Goal: Task Accomplishment & Management: Manage account settings

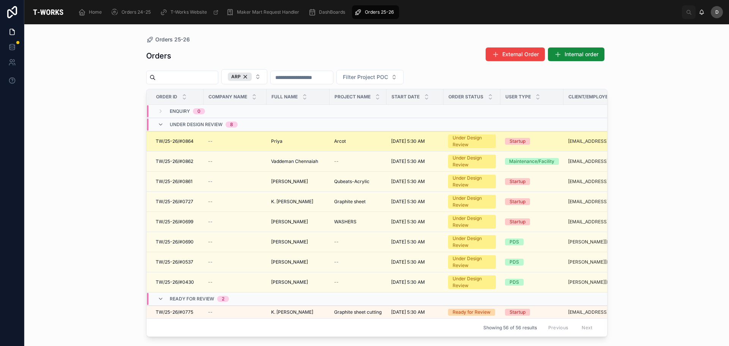
click at [346, 142] on div "Arcot Arcot" at bounding box center [358, 141] width 48 height 6
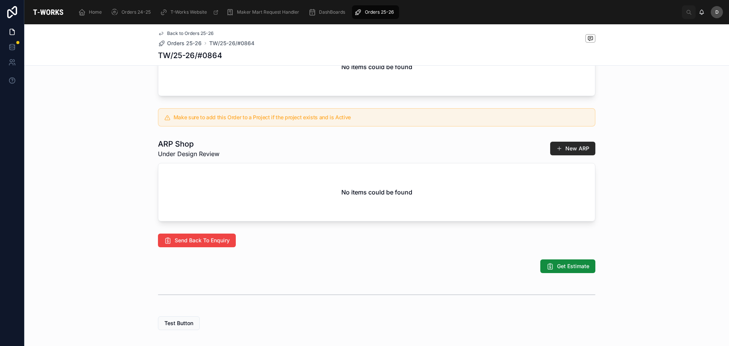
scroll to position [349, 0]
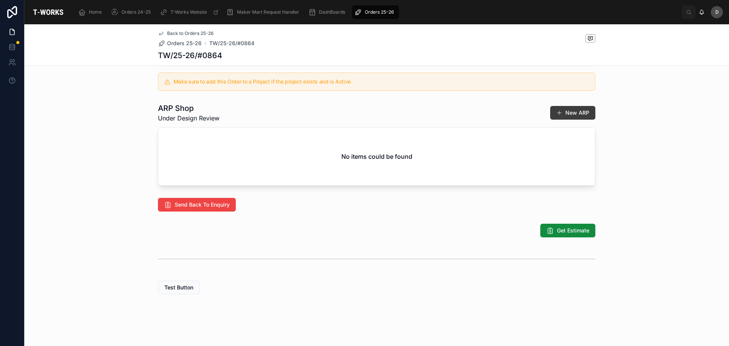
click at [575, 115] on button "New ARP" at bounding box center [572, 113] width 45 height 14
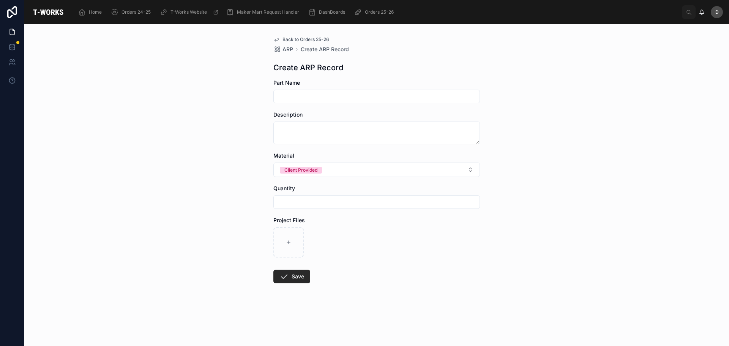
click at [305, 108] on form "Part Name Description Material Client Provided Quantity Project Files Save" at bounding box center [376, 205] width 206 height 253
click at [314, 90] on div at bounding box center [376, 97] width 206 height 14
click at [316, 98] on input "text" at bounding box center [377, 96] width 206 height 11
click at [307, 100] on input "text" at bounding box center [377, 96] width 206 height 11
drag, startPoint x: 283, startPoint y: 95, endPoint x: 306, endPoint y: 92, distance: 23.0
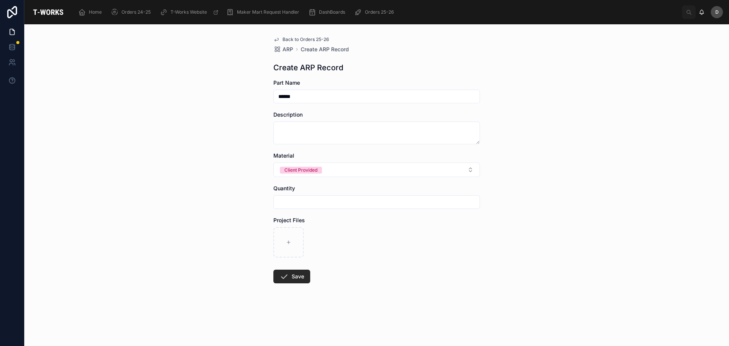
click at [306, 92] on input "*****" at bounding box center [377, 96] width 206 height 11
click at [304, 94] on input "*****" at bounding box center [377, 96] width 206 height 11
type input "*****"
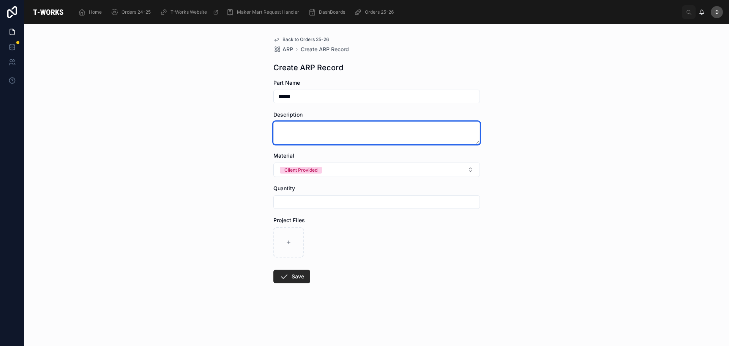
click at [301, 126] on textarea at bounding box center [376, 132] width 206 height 23
click at [278, 127] on textarea "**********" at bounding box center [376, 132] width 206 height 23
click at [286, 129] on textarea "**********" at bounding box center [376, 132] width 206 height 23
type textarea "**********"
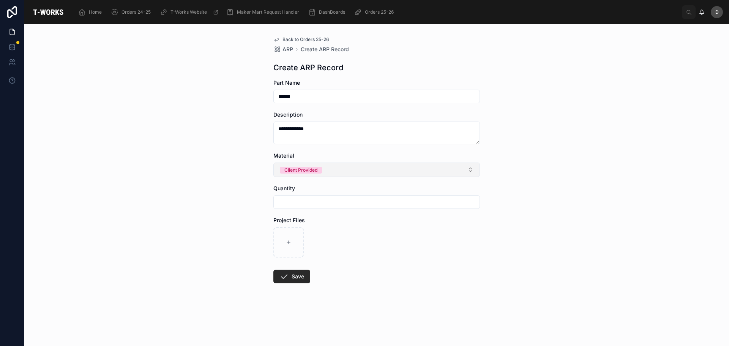
click at [326, 167] on button "Client Provided" at bounding box center [376, 169] width 206 height 14
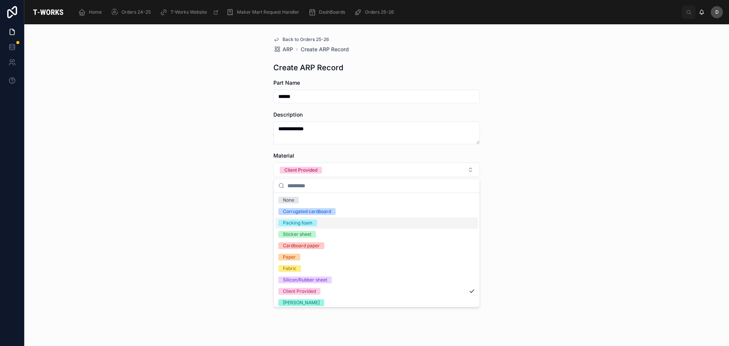
click at [318, 223] on div "Packing foam" at bounding box center [376, 222] width 203 height 11
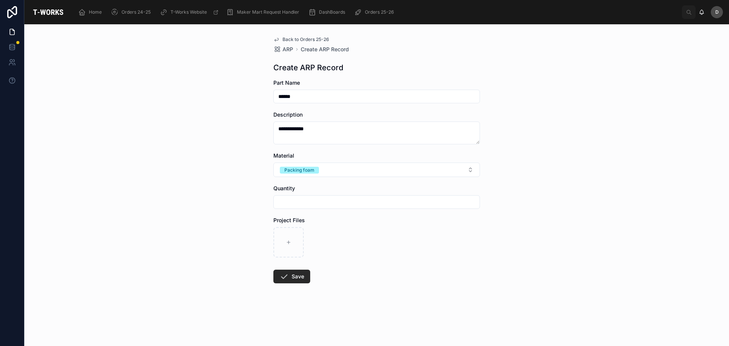
click at [325, 200] on input "text" at bounding box center [377, 202] width 206 height 11
click at [316, 203] on input "*" at bounding box center [377, 202] width 206 height 11
type input "*"
click at [365, 294] on form "**********" at bounding box center [376, 205] width 206 height 253
click at [283, 238] on div at bounding box center [288, 242] width 30 height 30
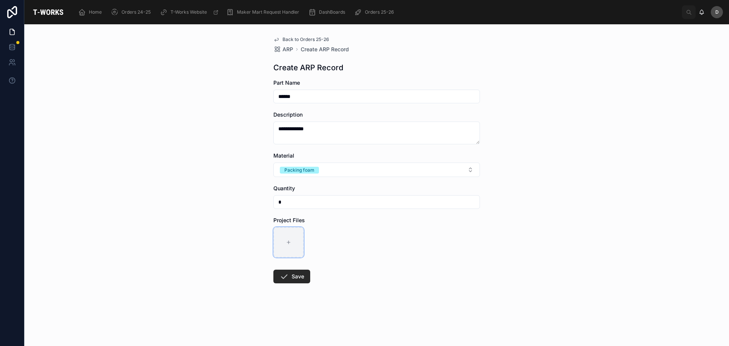
type input "**********"
click at [303, 279] on button "Save" at bounding box center [291, 276] width 37 height 14
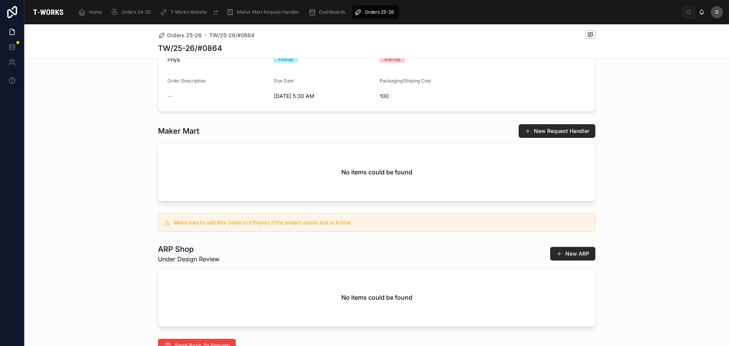
scroll to position [341, 0]
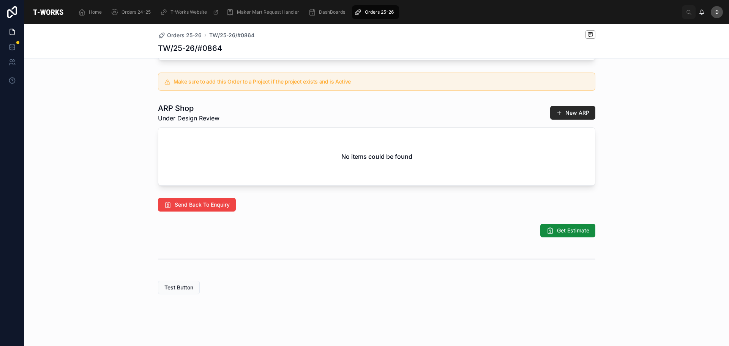
scroll to position [304, 0]
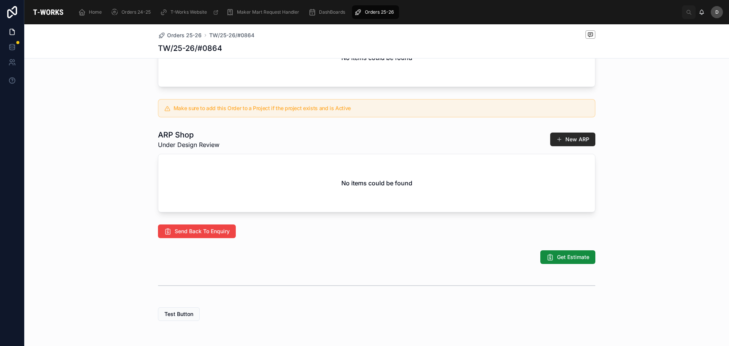
drag, startPoint x: 374, startPoint y: 4, endPoint x: 374, endPoint y: 9, distance: 5.7
click at [374, 4] on div "Home Orders 24-25 T-Works Website Maker Mart Request Handler DashBoards Orders …" at bounding box center [376, 12] width 609 height 17
click at [373, 11] on span "Orders 25-26" at bounding box center [379, 12] width 29 height 6
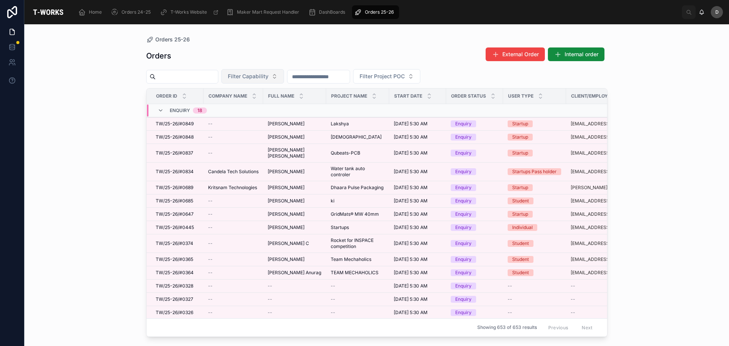
click at [268, 77] on span "Filter Capability" at bounding box center [248, 76] width 41 height 8
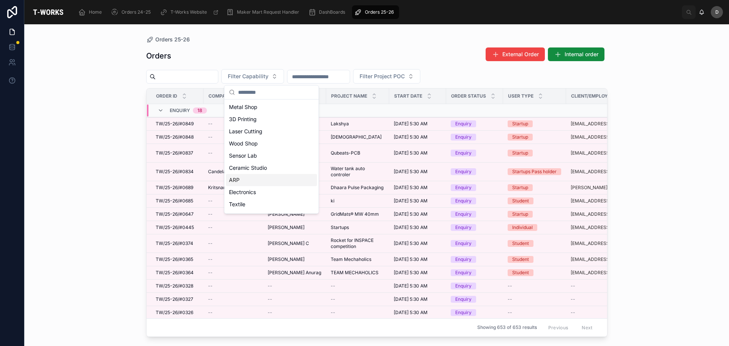
click at [245, 178] on div "ARP" at bounding box center [271, 180] width 91 height 12
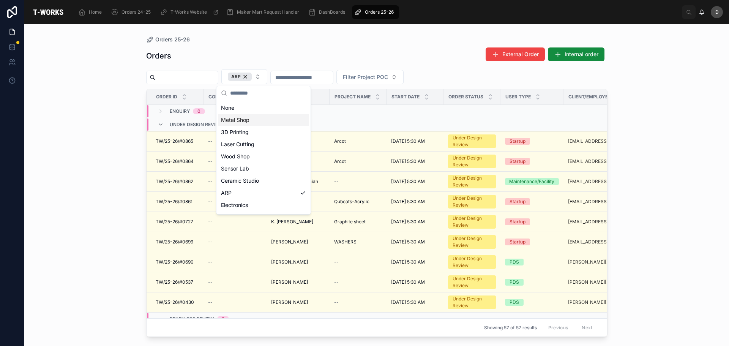
click at [258, 123] on div "Metal Shop" at bounding box center [263, 120] width 91 height 12
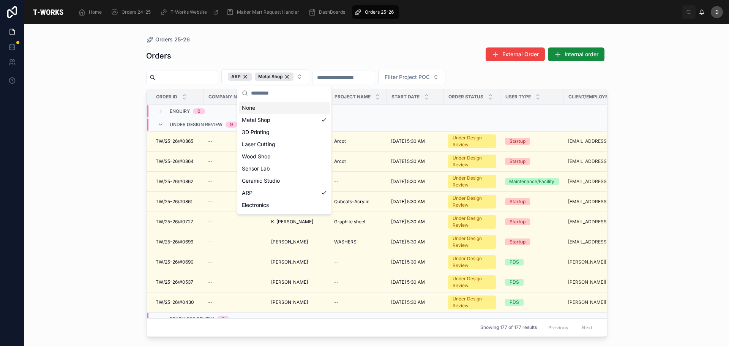
click at [367, 50] on div "Orders External Order Internal order" at bounding box center [376, 55] width 461 height 17
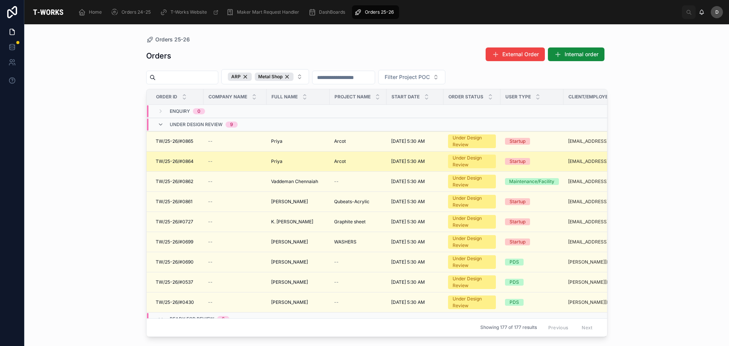
click at [306, 158] on div "[PERSON_NAME]" at bounding box center [298, 161] width 54 height 6
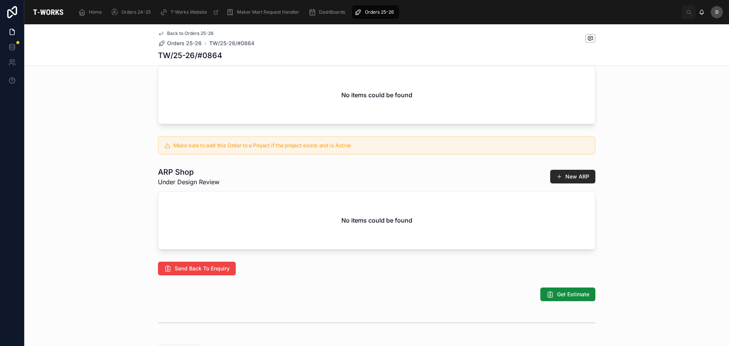
scroll to position [349, 0]
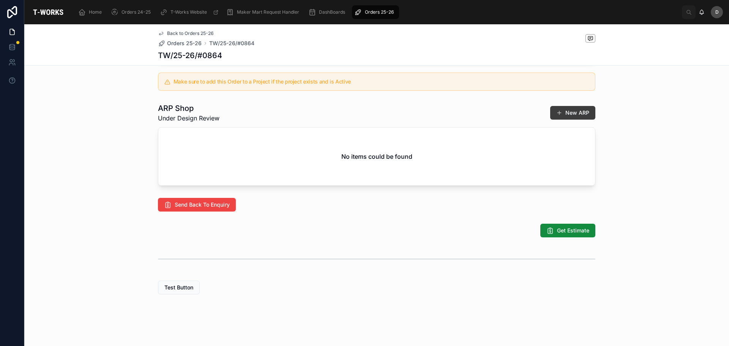
click at [578, 116] on button "New ARP" at bounding box center [572, 113] width 45 height 14
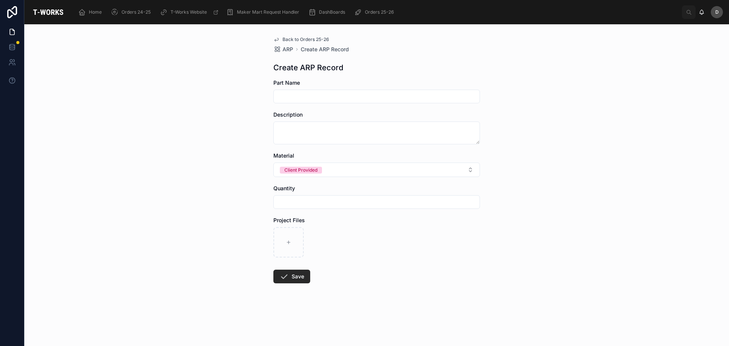
click at [516, 189] on div "Back to Orders 25-26 ARP Create ARP Record Create ARP Record Part Name Descript…" at bounding box center [376, 184] width 704 height 321
click at [297, 97] on input "text" at bounding box center [377, 96] width 206 height 11
click at [392, 11] on span "Orders 25-26" at bounding box center [379, 12] width 29 height 6
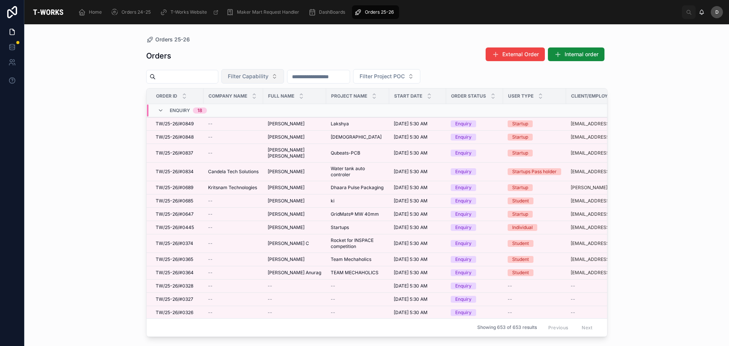
click at [283, 80] on button "Filter Capability" at bounding box center [252, 76] width 63 height 14
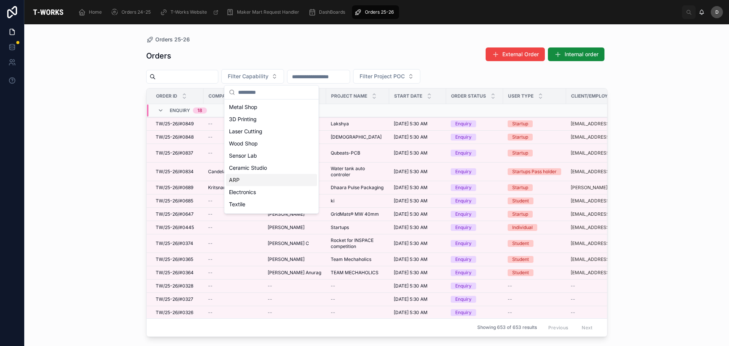
click at [250, 177] on div "ARP" at bounding box center [271, 180] width 91 height 12
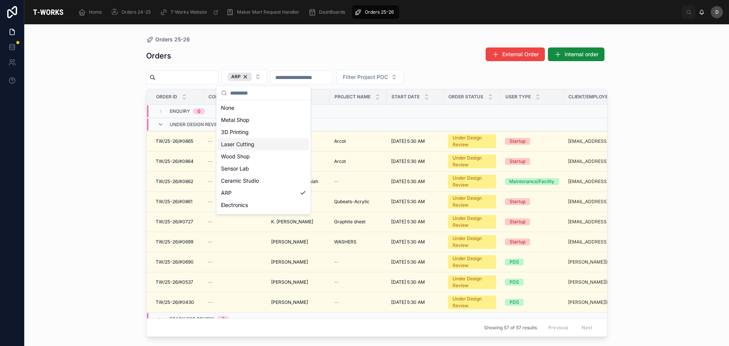
click at [251, 148] on div "Laser Cutting" at bounding box center [263, 144] width 91 height 12
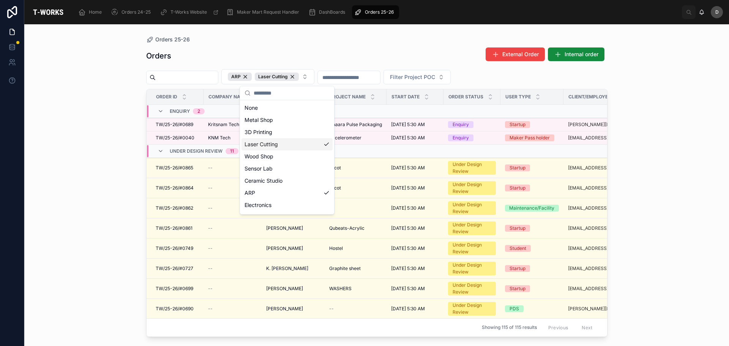
click at [98, 162] on div "Orders 25-26 Orders External Order Internal order ARP Laser Cutting Filter Proj…" at bounding box center [376, 184] width 704 height 321
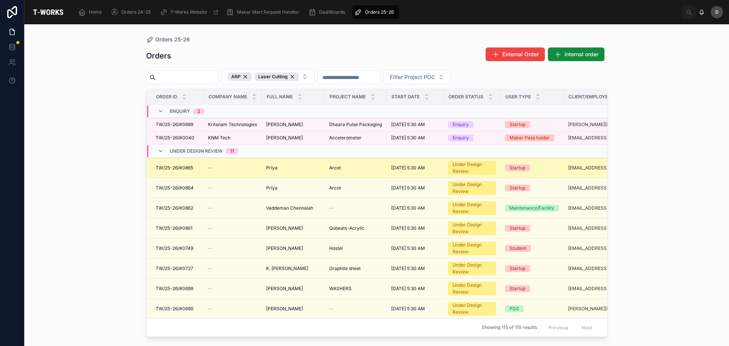
click at [341, 172] on td "Arcot Arcot" at bounding box center [355, 168] width 62 height 20
click at [338, 171] on td "Arcot Arcot" at bounding box center [355, 168] width 62 height 20
click at [340, 168] on span "Arcot" at bounding box center [335, 168] width 12 height 6
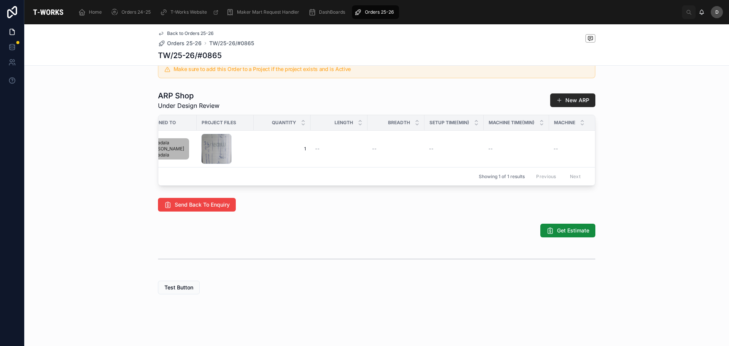
scroll to position [0, 382]
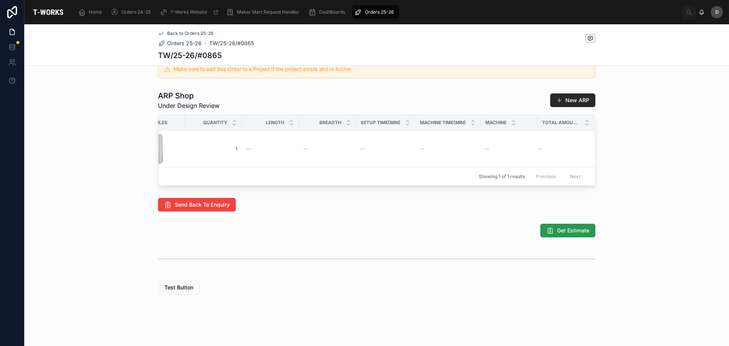
click at [560, 231] on span "Get Estimate" at bounding box center [573, 231] width 32 height 8
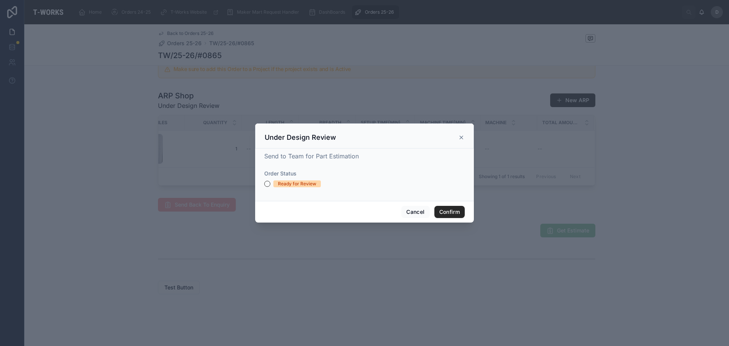
click at [305, 186] on div "Ready for Review" at bounding box center [297, 183] width 38 height 7
click at [270, 186] on button "Ready for Review" at bounding box center [267, 184] width 6 height 6
click at [440, 214] on button "Confirm" at bounding box center [449, 212] width 30 height 12
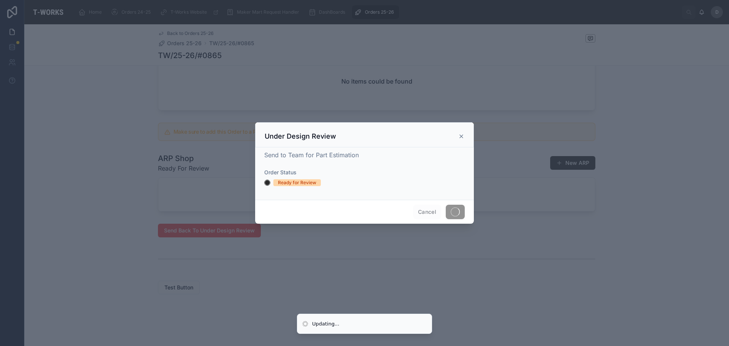
scroll to position [341, 0]
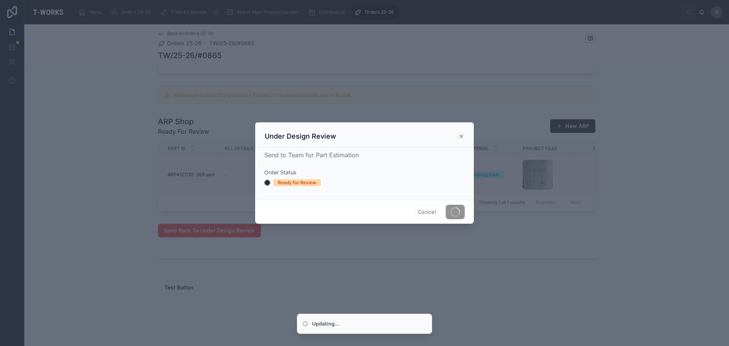
click at [463, 138] on icon at bounding box center [461, 136] width 6 height 6
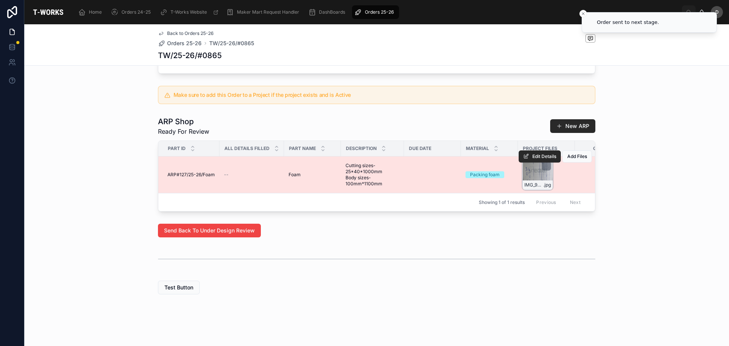
click at [534, 172] on div "IMG_9428 .jpg" at bounding box center [537, 174] width 30 height 30
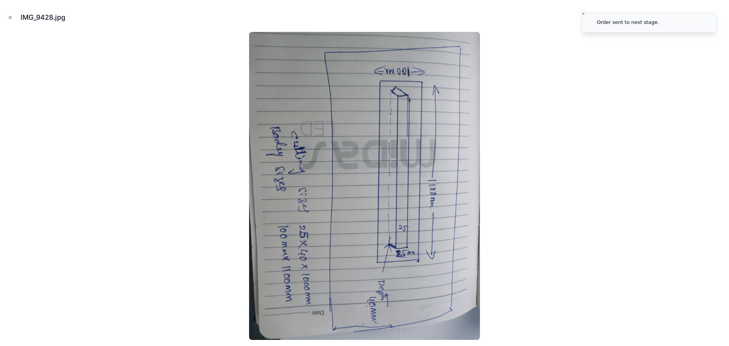
click at [541, 178] on div at bounding box center [364, 186] width 716 height 308
click at [9, 14] on button "Close modal" at bounding box center [10, 17] width 8 height 8
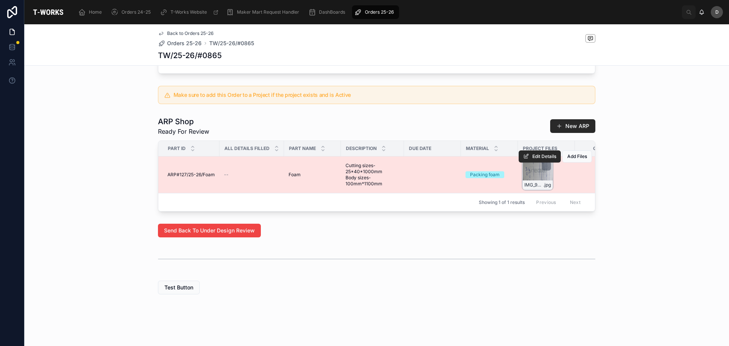
click at [537, 169] on div "IMG_9428 .jpg" at bounding box center [537, 174] width 30 height 30
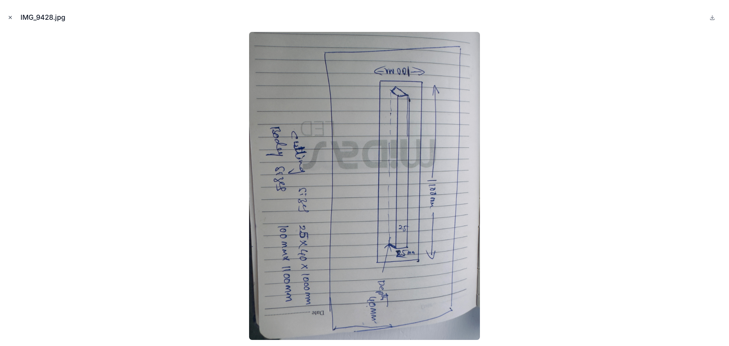
click at [11, 19] on icon "Close modal" at bounding box center [10, 17] width 5 height 5
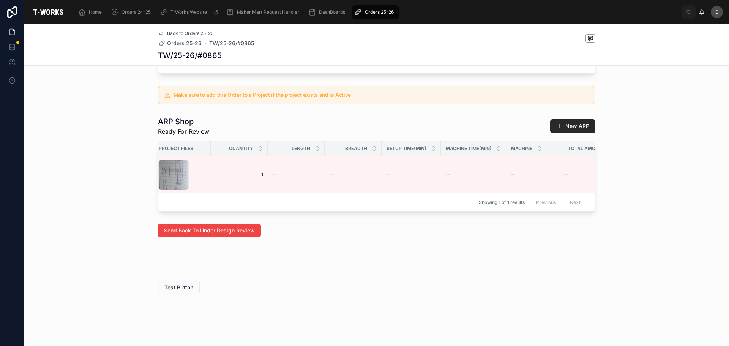
scroll to position [0, 390]
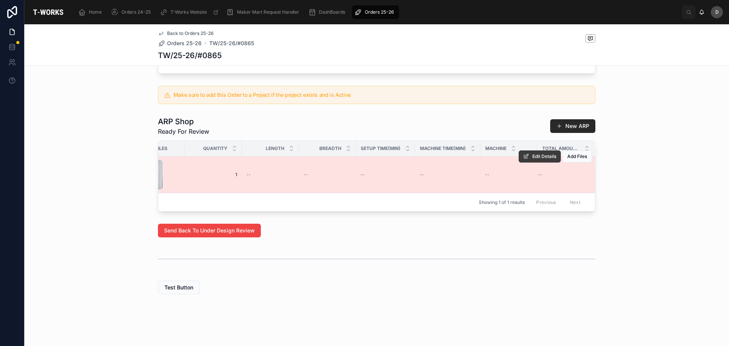
click at [537, 153] on span "Edit Details" at bounding box center [544, 156] width 24 height 6
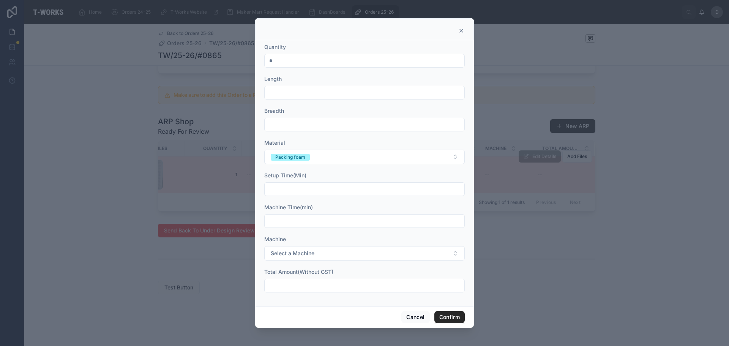
click at [301, 95] on input "text" at bounding box center [364, 92] width 200 height 11
click at [291, 91] on input "text" at bounding box center [364, 92] width 200 height 11
type input "*****"
click at [293, 129] on input "text" at bounding box center [364, 124] width 200 height 11
type input "*"
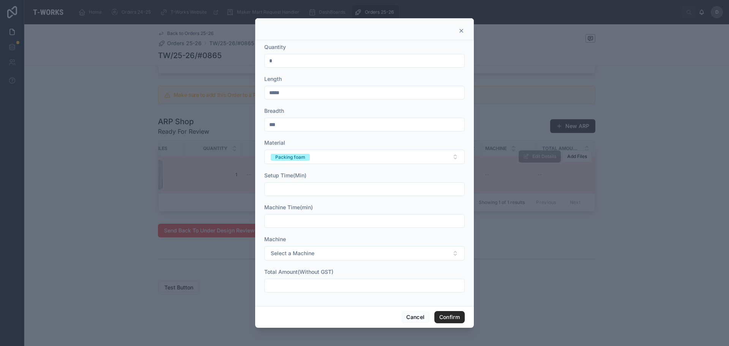
type input "***"
click at [379, 191] on input "text" at bounding box center [364, 189] width 200 height 11
type input "*****"
click at [338, 220] on input "text" at bounding box center [364, 221] width 200 height 11
click at [317, 192] on input "*****" at bounding box center [364, 189] width 200 height 11
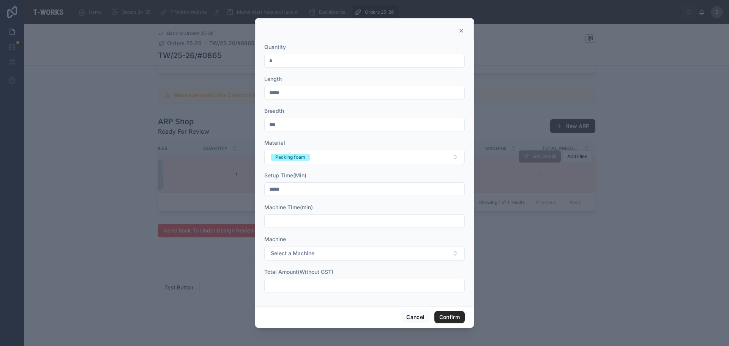
drag, startPoint x: 317, startPoint y: 192, endPoint x: 191, endPoint y: 176, distance: 126.9
click at [191, 176] on div "Quantity * Length ***** Breadth *** Material Packing foam Setup Time(Min) *****…" at bounding box center [364, 173] width 729 height 346
click at [311, 220] on input "text" at bounding box center [364, 221] width 200 height 11
type input "*****"
click at [305, 253] on span "Select a Machine" at bounding box center [293, 253] width 44 height 8
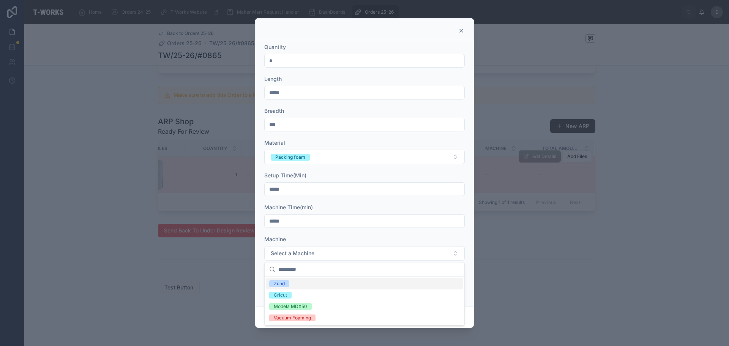
click at [290, 285] on div "Zund" at bounding box center [364, 283] width 197 height 11
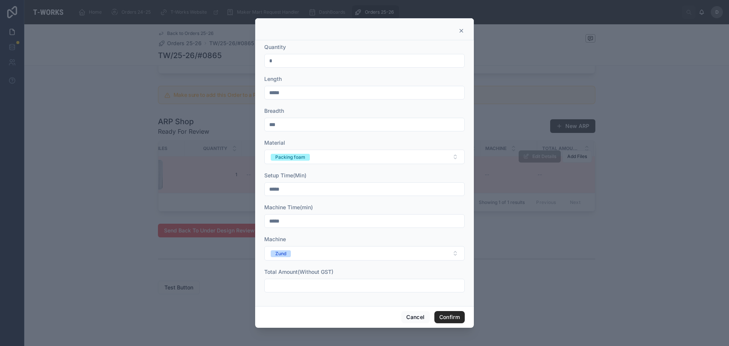
click at [329, 283] on input "text" at bounding box center [364, 285] width 200 height 11
type input "********"
click at [271, 284] on input "********" at bounding box center [364, 285] width 200 height 11
click at [275, 285] on input "********" at bounding box center [364, 285] width 200 height 11
click at [445, 318] on button "Confirm" at bounding box center [449, 317] width 30 height 12
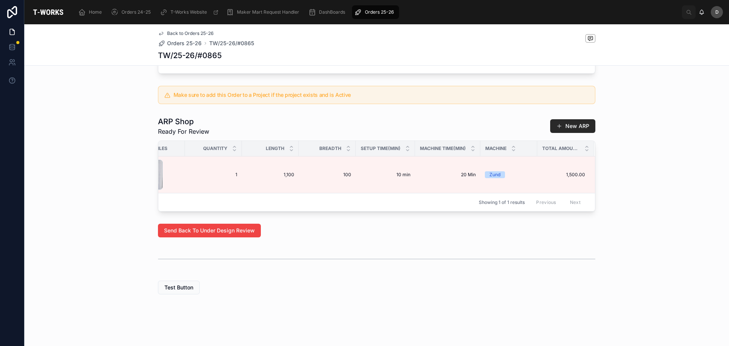
scroll to position [228, 0]
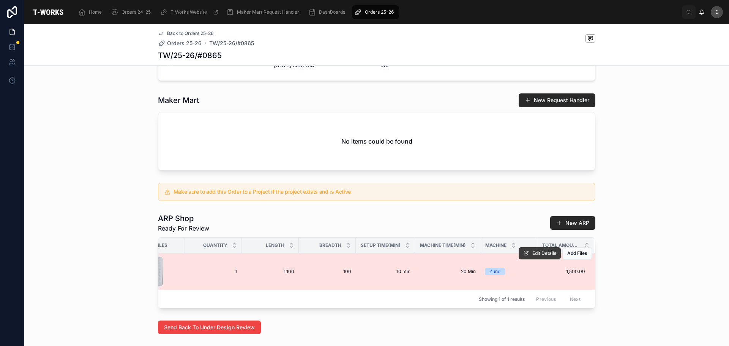
click at [533, 256] on span "Edit Details" at bounding box center [544, 253] width 24 height 6
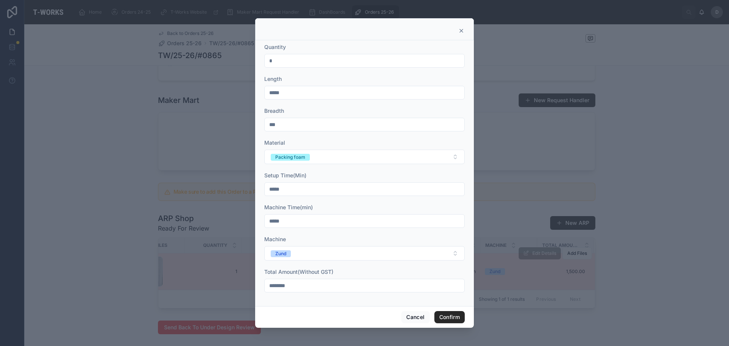
click at [291, 63] on input "*" at bounding box center [364, 60] width 200 height 11
type input "*"
click at [451, 319] on button "Confirm" at bounding box center [449, 317] width 30 height 12
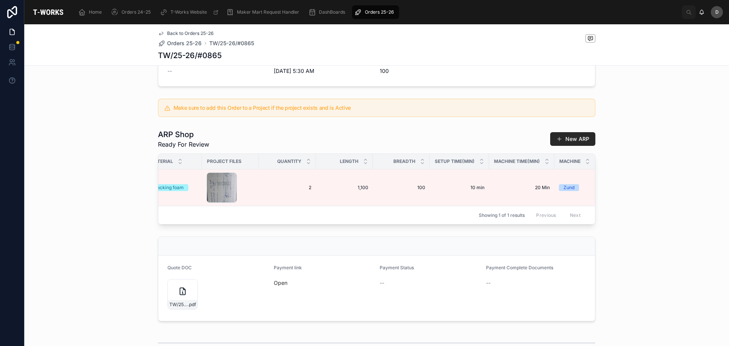
scroll to position [0, 390]
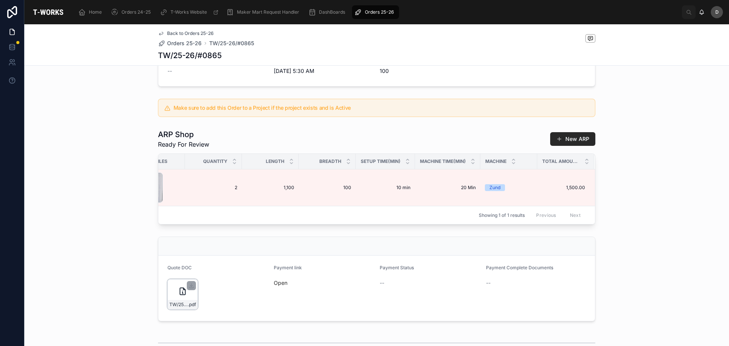
click at [182, 296] on icon at bounding box center [182, 290] width 9 height 9
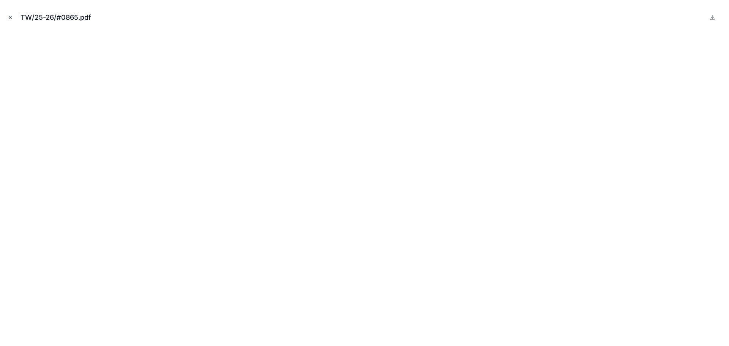
click at [9, 17] on icon "Close modal" at bounding box center [10, 17] width 5 height 5
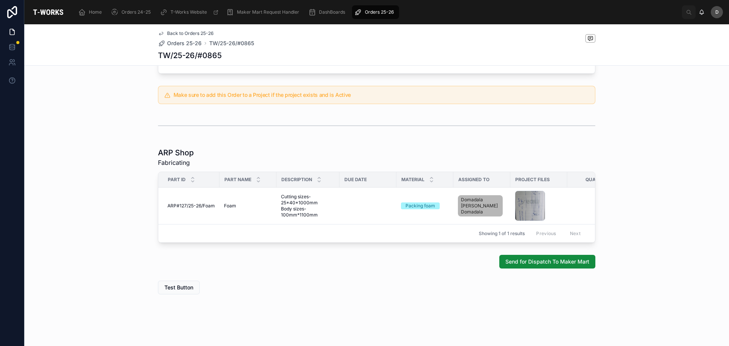
scroll to position [309, 0]
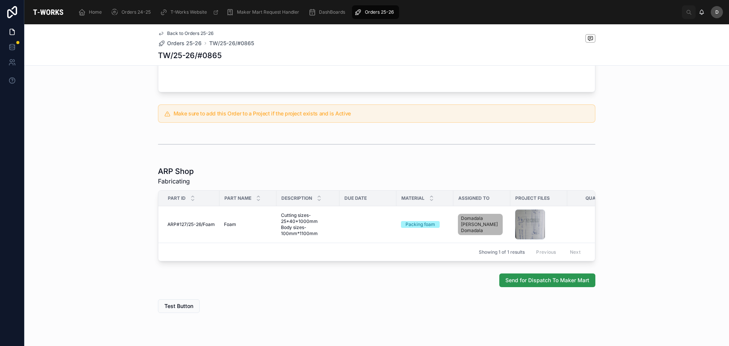
click at [549, 284] on span "Send for Dispatch To Maker Mart" at bounding box center [547, 280] width 84 height 8
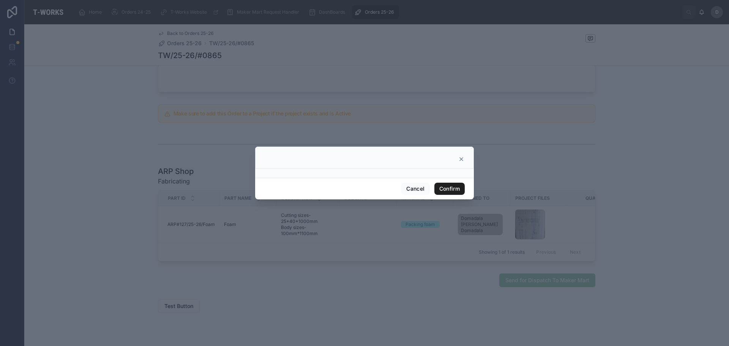
click at [457, 188] on button "Confirm" at bounding box center [449, 189] width 30 height 12
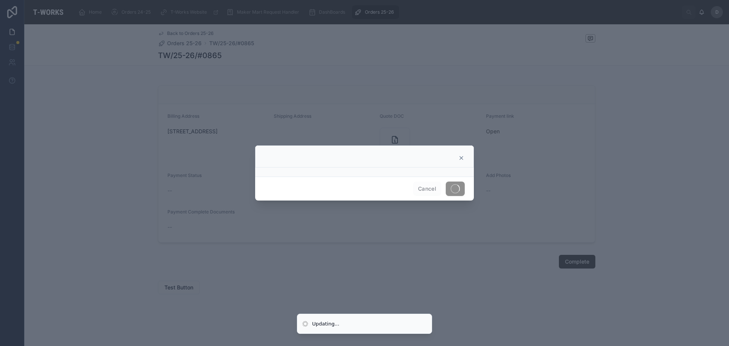
scroll to position [222, 0]
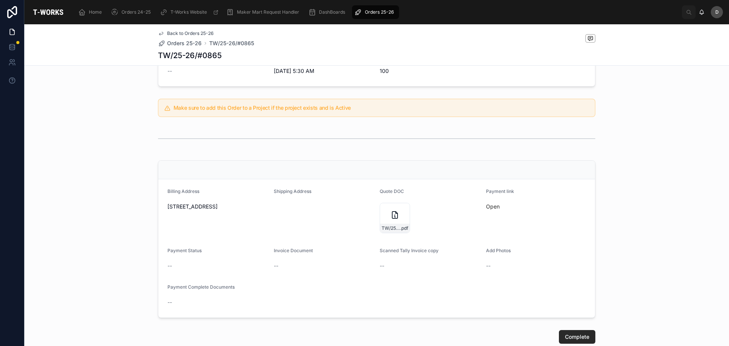
click at [597, 219] on div "Billing Address [STREET_ADDRESS] Shipping Address Quote DOC TW/25-26/#0865 .pdf…" at bounding box center [376, 239] width 704 height 164
click at [394, 219] on icon at bounding box center [394, 214] width 9 height 9
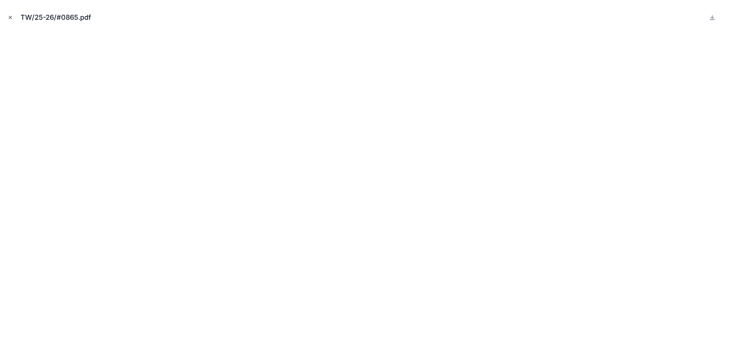
click at [11, 17] on icon "Close modal" at bounding box center [10, 17] width 3 height 3
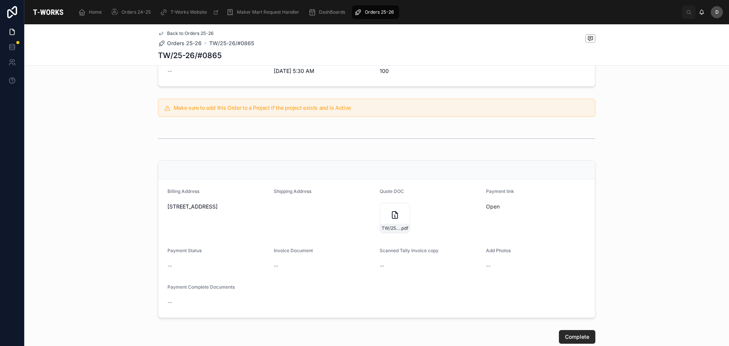
click at [667, 199] on div "Billing Address [STREET_ADDRESS] Shipping Address Quote DOC TW/25-26/#0865 .pdf…" at bounding box center [376, 239] width 704 height 164
click at [490, 209] on link "Open" at bounding box center [493, 206] width 14 height 6
